Goal: Information Seeking & Learning: Learn about a topic

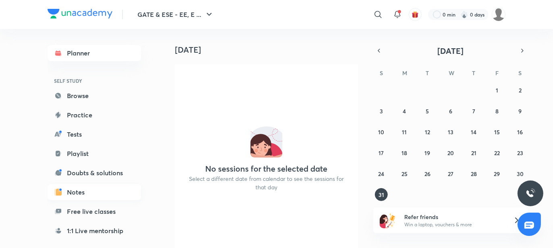
click at [86, 188] on link "Notes" at bounding box center [94, 192] width 93 height 16
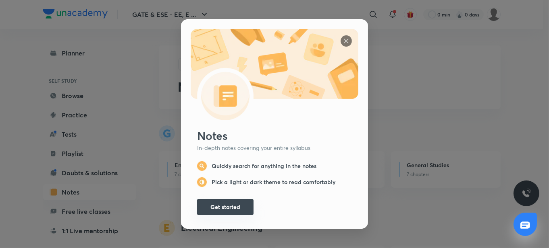
click at [234, 205] on button "Get started" at bounding box center [225, 207] width 56 height 16
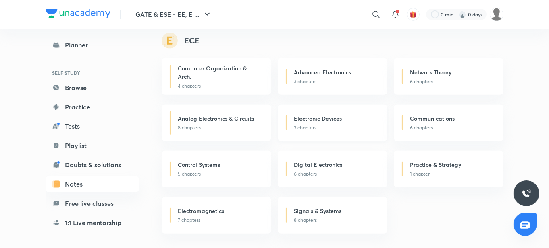
scroll to position [618, 0]
click at [410, 85] on p "6 chapters" at bounding box center [452, 81] width 84 height 7
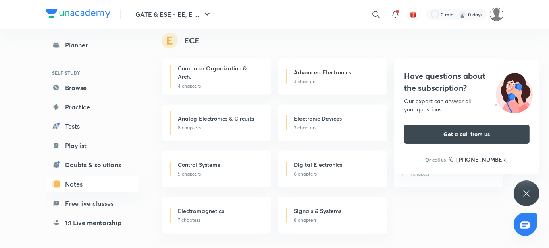
click at [500, 13] on img at bounding box center [496, 15] width 14 height 14
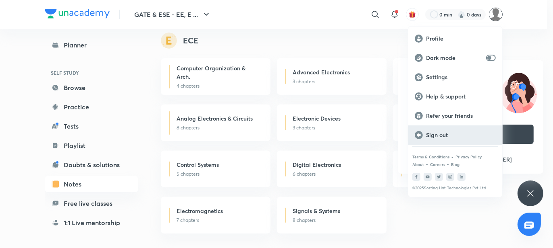
click at [444, 135] on p "Sign out" at bounding box center [461, 135] width 70 height 7
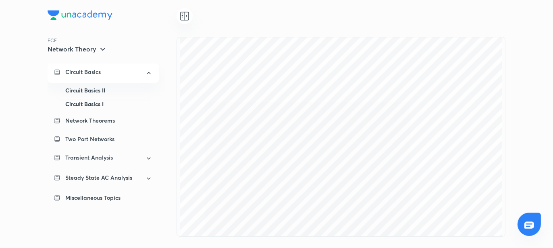
click at [112, 102] on div "Circuit Basics I" at bounding box center [108, 104] width 87 height 14
click at [98, 103] on div "Circuit Basics I" at bounding box center [108, 104] width 87 height 14
click at [191, 16] on div at bounding box center [184, 16] width 16 height 16
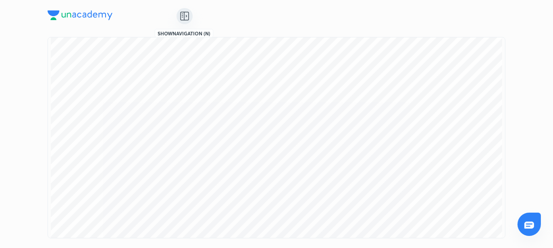
click at [191, 16] on div at bounding box center [184, 16] width 16 height 16
